Goal: Find contact information: Find contact information

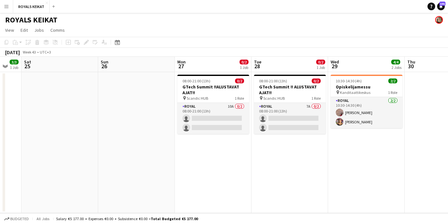
scroll to position [0, 133]
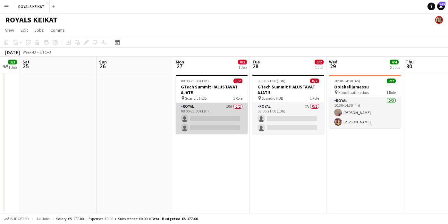
click at [222, 116] on app-card-role "Royal 10A 0/2 08:00-21:00 (13h) single-neutral-actions single-neutral-actions" at bounding box center [212, 118] width 72 height 31
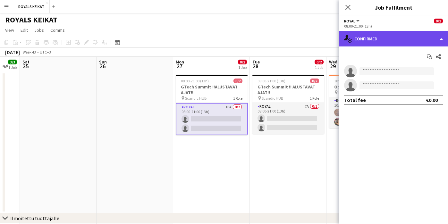
click at [388, 40] on div "single-neutral-actions-check-2 Confirmed" at bounding box center [393, 38] width 109 height 15
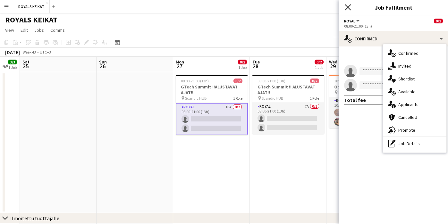
click at [346, 6] on icon at bounding box center [348, 7] width 6 height 6
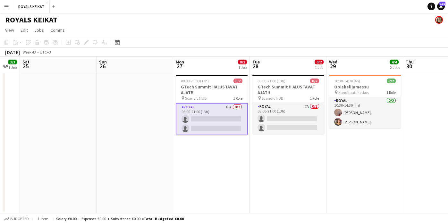
click at [220, 127] on app-card-role "Royal 10A 0/2 08:00-21:00 (13h) single-neutral-actions single-neutral-actions" at bounding box center [212, 119] width 72 height 32
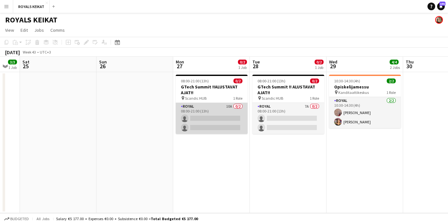
click at [220, 127] on app-card-role "Royal 10A 0/2 08:00-21:00 (13h) single-neutral-actions single-neutral-actions" at bounding box center [212, 118] width 72 height 31
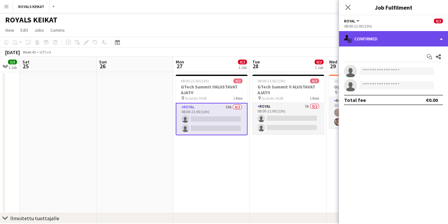
click at [378, 40] on div "single-neutral-actions-check-2 Confirmed" at bounding box center [393, 38] width 109 height 15
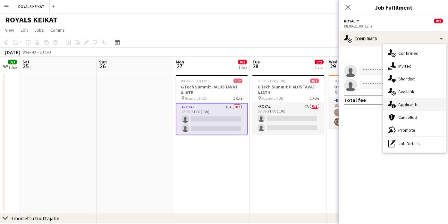
click at [415, 104] on span "Applicants" at bounding box center [408, 105] width 20 height 6
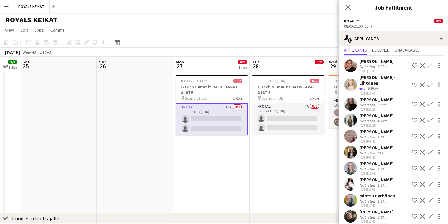
scroll to position [0, 0]
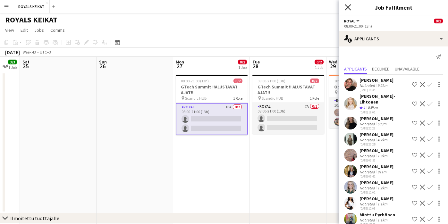
click at [347, 6] on icon at bounding box center [348, 7] width 6 height 6
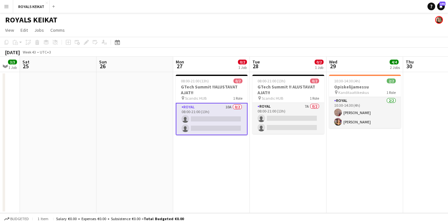
click at [124, 145] on app-date-cell at bounding box center [135, 142] width 77 height 141
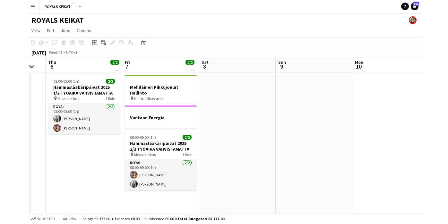
scroll to position [0, 213]
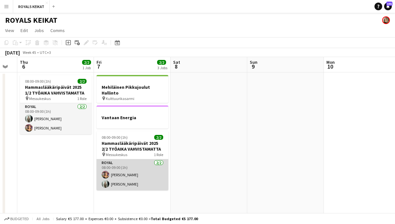
click at [126, 179] on app-card-role "Royal [DATE] 08:00-09:00 (1h) [PERSON_NAME] [PERSON_NAME]" at bounding box center [133, 174] width 72 height 31
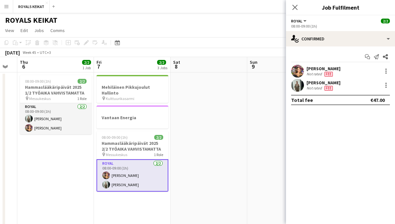
click at [51, 164] on app-date-cell "08:00-09:00 (1h) 2/2 Hammaslääkäripäivät 2025 1/2 TYÖAIKA VAHVISTAMATTA pin Mes…" at bounding box center [55, 155] width 77 height 167
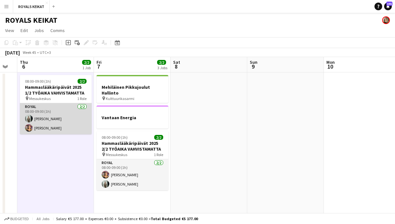
click at [53, 119] on app-card-role "Royal [DATE] 08:00-09:00 (1h) [PERSON_NAME] [PERSON_NAME]" at bounding box center [56, 118] width 72 height 31
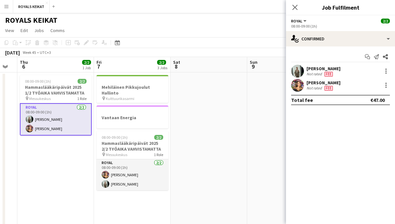
click at [345, 70] on div "[PERSON_NAME] Not rated Fee" at bounding box center [340, 71] width 109 height 13
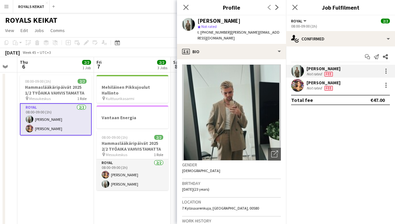
click at [274, 32] on div "[PERSON_NAME] star Not rated t. [PHONE_NUMBER] | [PERSON_NAME][EMAIL_ADDRESS][D…" at bounding box center [231, 29] width 109 height 29
drag, startPoint x: 274, startPoint y: 32, endPoint x: 201, endPoint y: 31, distance: 73.1
click at [201, 31] on div "[PERSON_NAME] star Not rated t. [PHONE_NUMBER] | [PERSON_NAME][EMAIL_ADDRESS][D…" at bounding box center [231, 29] width 109 height 29
copy div "[PHONE_NUMBER] | [PERSON_NAME][EMAIL_ADDRESS][DOMAIN_NAME]"
click at [349, 84] on div "[PERSON_NAME] Not rated Fee" at bounding box center [340, 85] width 109 height 13
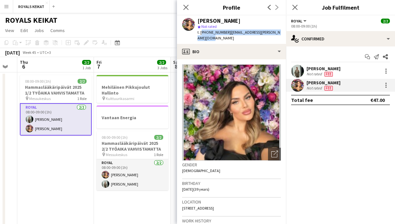
drag, startPoint x: 203, startPoint y: 38, endPoint x: 200, endPoint y: 33, distance: 6.2
click at [200, 33] on div "t. [PHONE_NUMBER] | [EMAIL_ADDRESS][PERSON_NAME][DOMAIN_NAME]" at bounding box center [239, 36] width 83 height 12
copy div "[PHONE_NUMBER] | [EMAIL_ADDRESS][PERSON_NAME][DOMAIN_NAME]"
click at [184, 6] on icon at bounding box center [186, 7] width 6 height 6
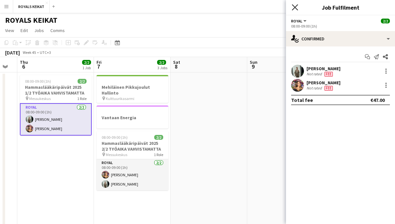
click at [294, 5] on icon "Close pop-in" at bounding box center [295, 7] width 6 height 6
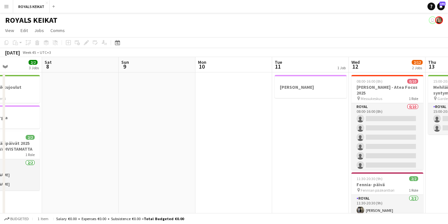
scroll to position [0, 191]
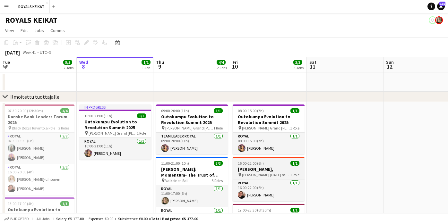
click at [266, 171] on h3 "[PERSON_NAME]," at bounding box center [269, 169] width 72 height 6
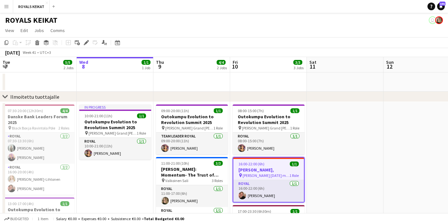
click at [347, 173] on app-date-cell at bounding box center [345, 188] width 77 height 172
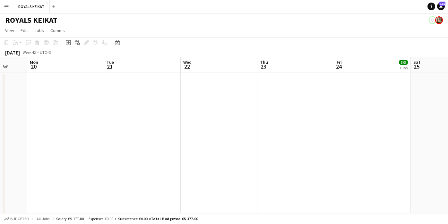
scroll to position [0, 188]
